Goal: Information Seeking & Learning: Learn about a topic

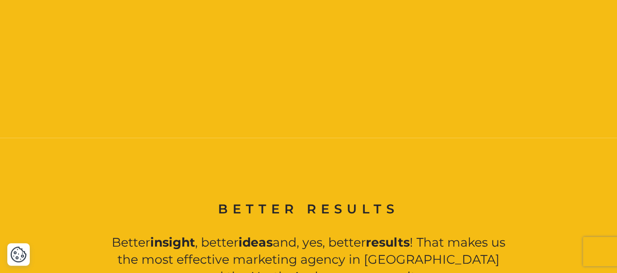
scroll to position [719, 0]
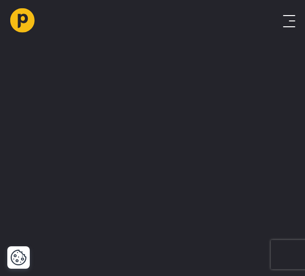
click at [290, 15] on button "Toggle menu" at bounding box center [289, 21] width 12 height 12
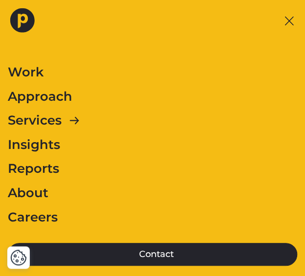
click at [294, 15] on button "Toggle menu" at bounding box center [289, 21] width 12 height 12
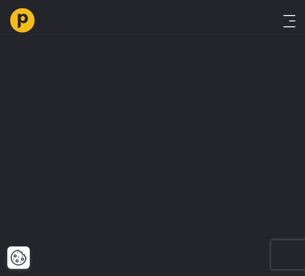
click at [290, 16] on button "Toggle menu" at bounding box center [289, 21] width 12 height 12
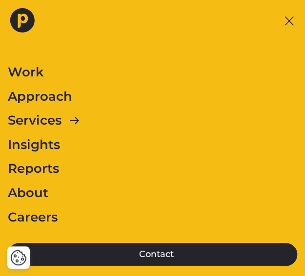
click at [32, 72] on link "Work" at bounding box center [26, 72] width 36 height 20
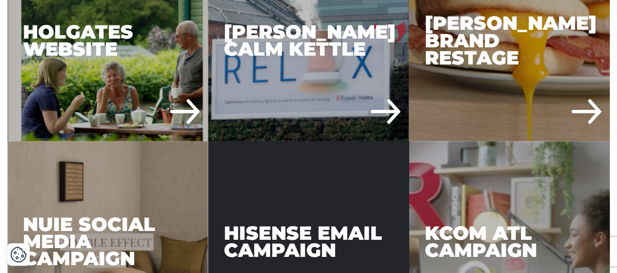
scroll to position [585, 0]
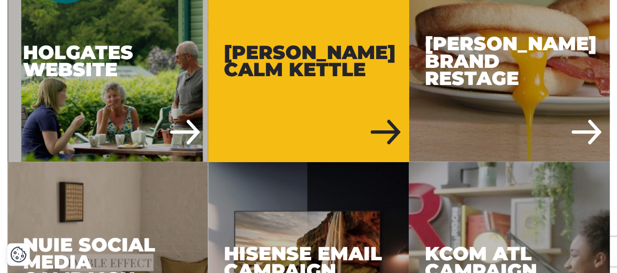
click at [295, 109] on div "Russell Hobbs Calm Kettle" at bounding box center [308, 61] width 201 height 201
click at [304, 131] on div "Russell Hobbs Calm Kettle" at bounding box center [308, 61] width 201 height 201
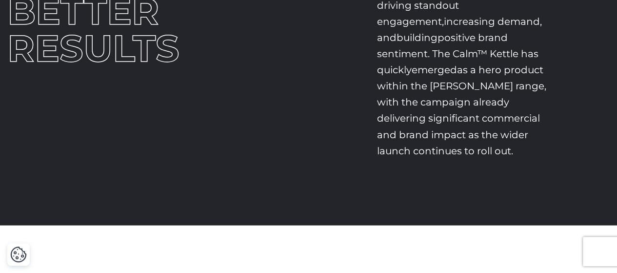
scroll to position [2730, 0]
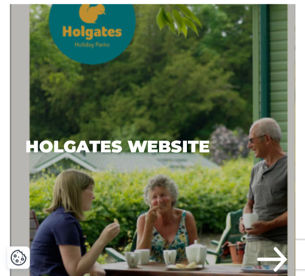
scroll to position [439, 0]
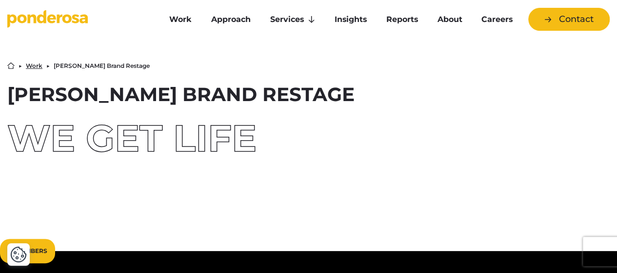
click at [72, 24] on icon "Go to homepage" at bounding box center [47, 19] width 80 height 18
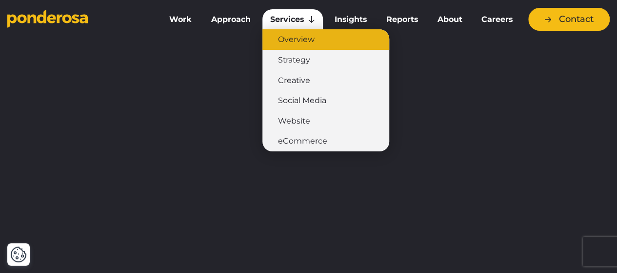
click at [303, 42] on link "Overview" at bounding box center [325, 39] width 127 height 20
